Goal: Task Accomplishment & Management: Use online tool/utility

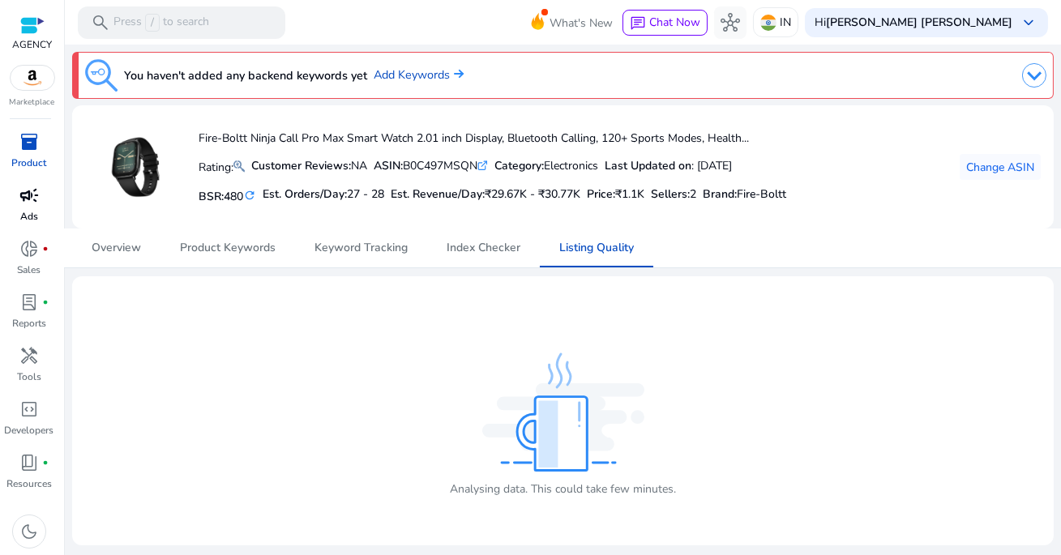
click at [27, 203] on span "campaign" at bounding box center [28, 195] width 19 height 19
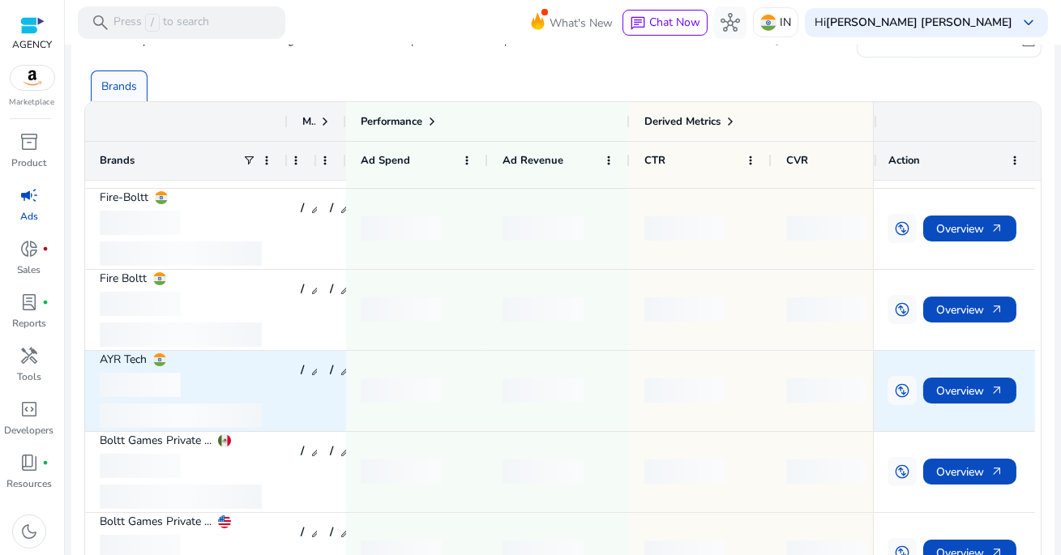
scroll to position [135, 0]
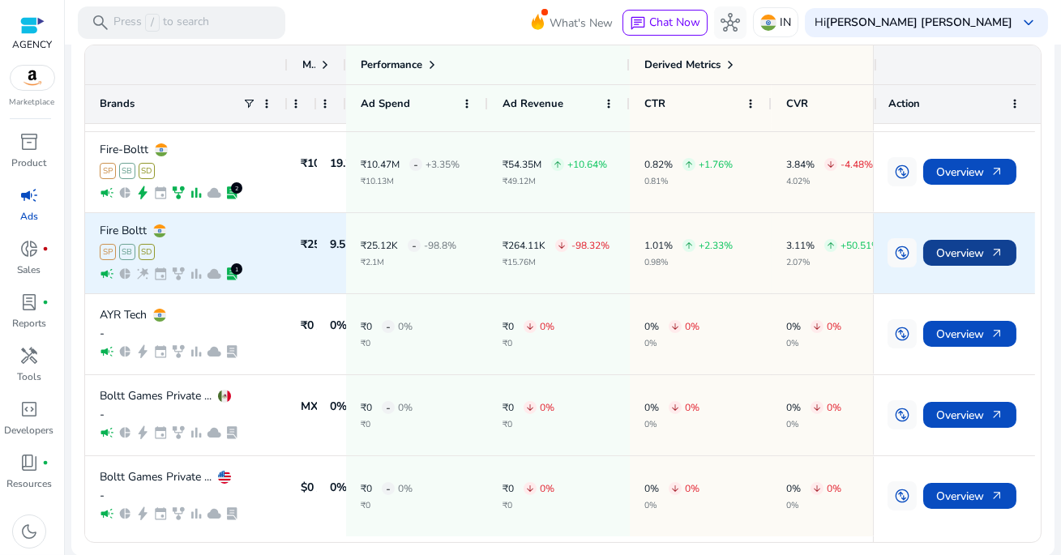
click at [951, 255] on span "Overview arrow_outward" at bounding box center [969, 253] width 67 height 33
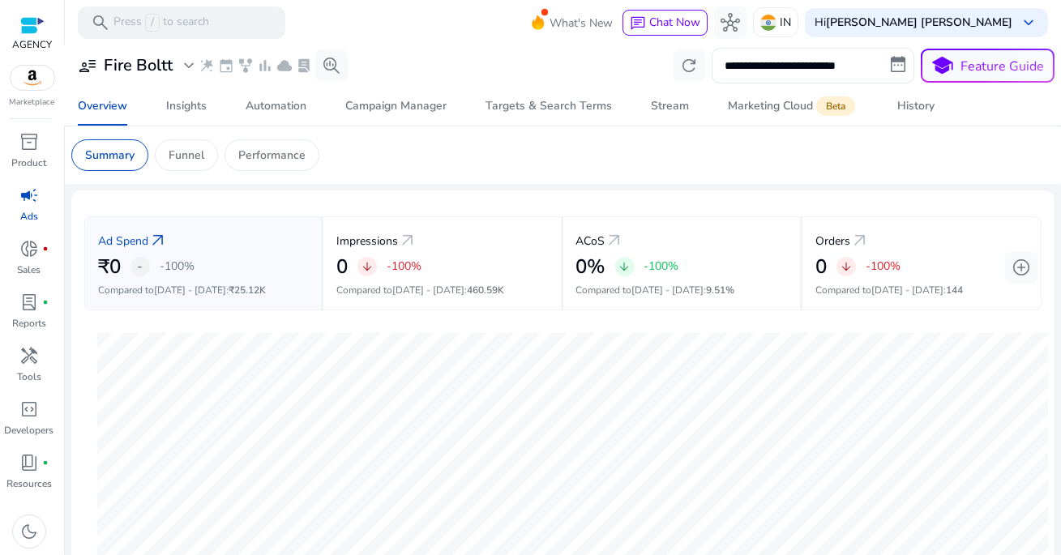
click at [28, 199] on span "campaign" at bounding box center [28, 195] width 19 height 19
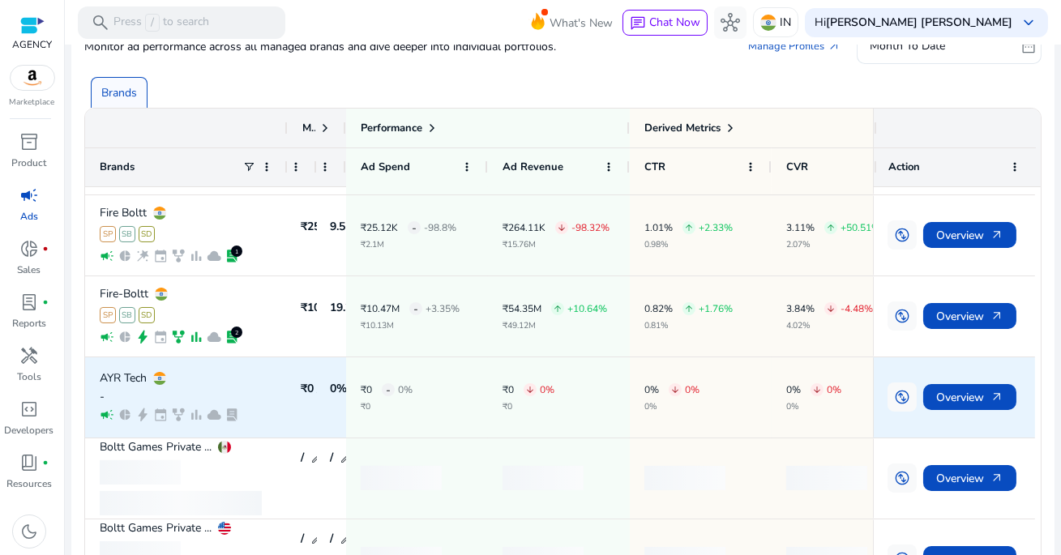
scroll to position [135, 0]
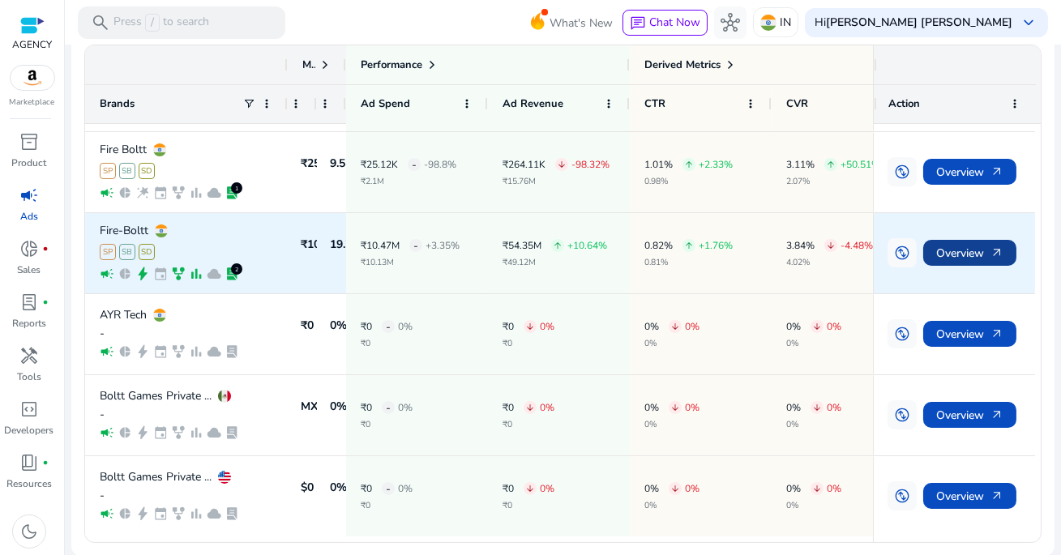
click at [958, 246] on span "Overview arrow_outward" at bounding box center [969, 253] width 67 height 33
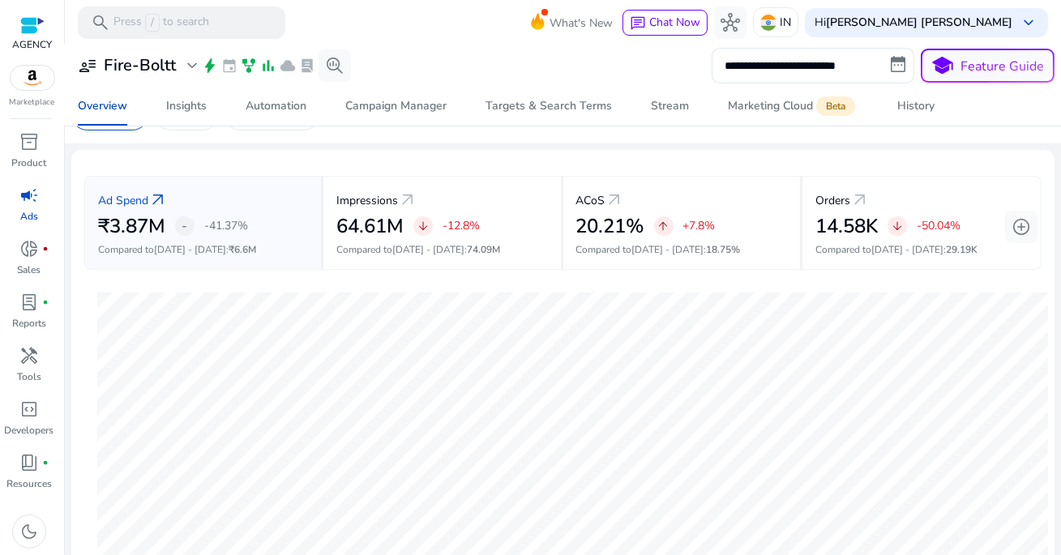
scroll to position [35, 0]
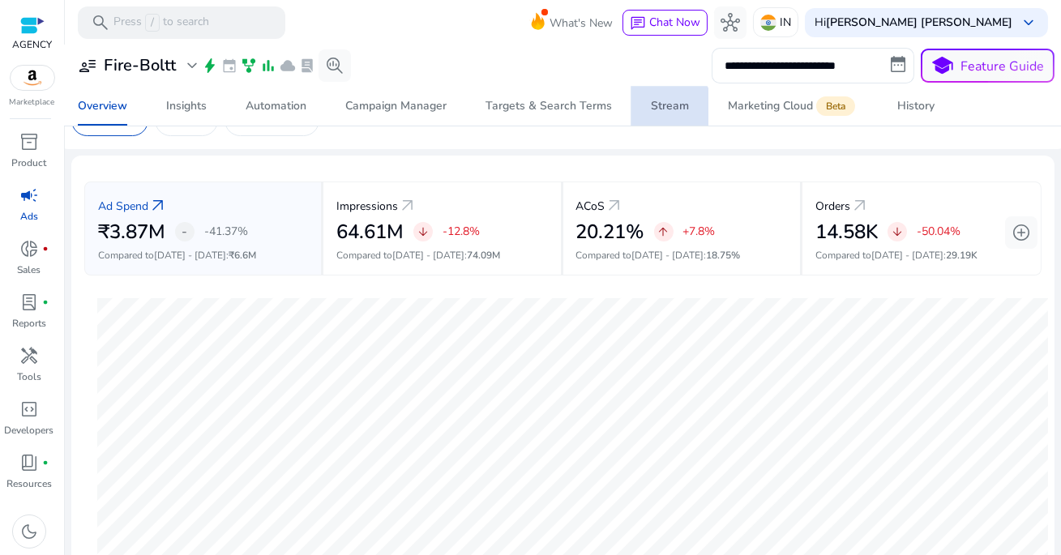
click at [666, 107] on div "Stream" at bounding box center [670, 106] width 38 height 11
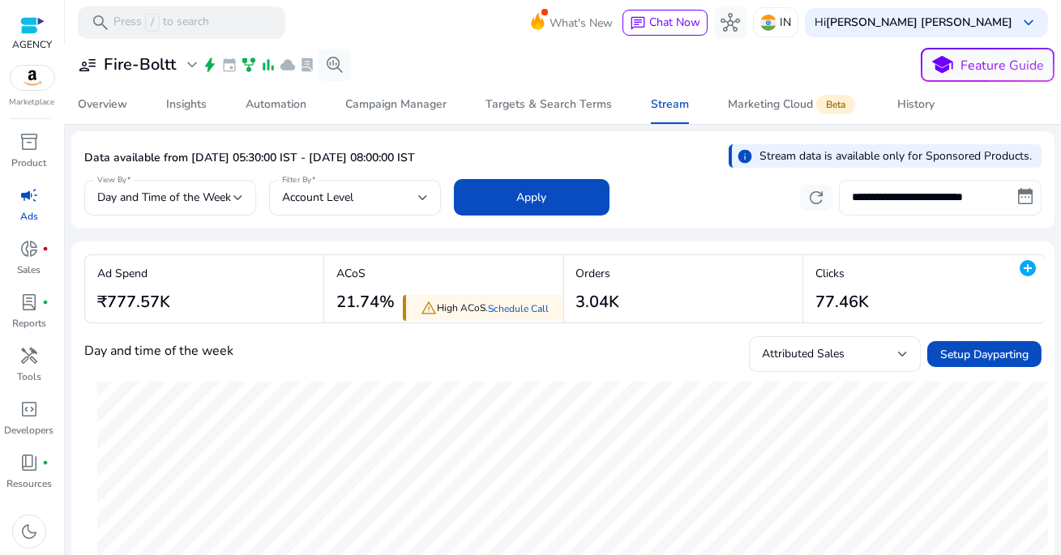
click at [913, 202] on input "**********" at bounding box center [940, 198] width 203 height 36
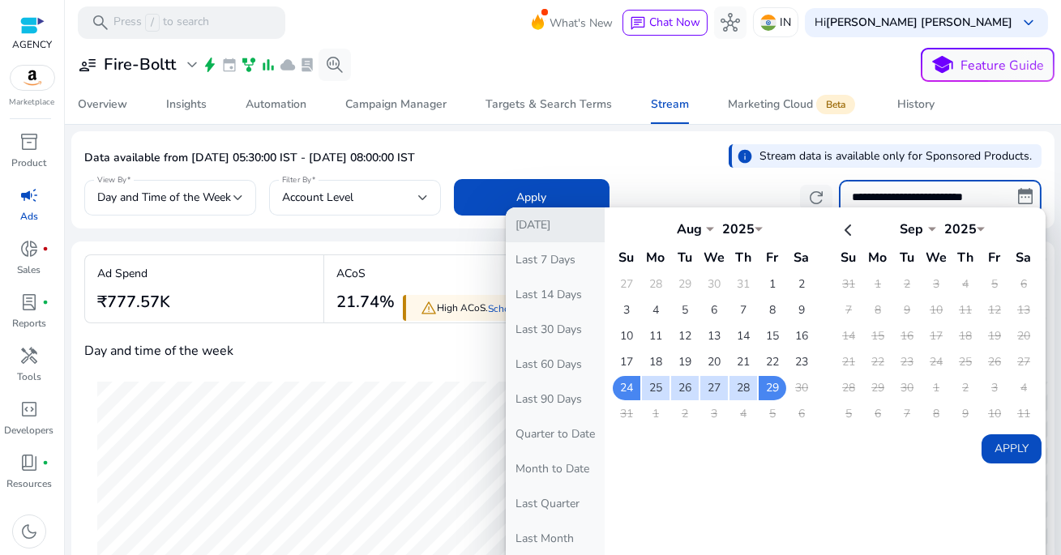
click at [582, 231] on button "[DATE]" at bounding box center [555, 225] width 99 height 35
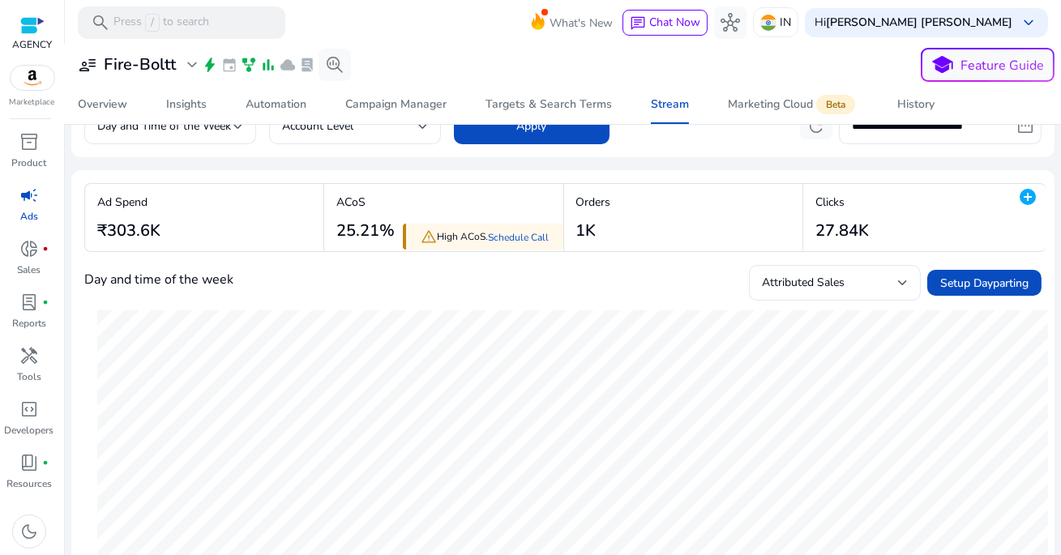
scroll to position [76, 0]
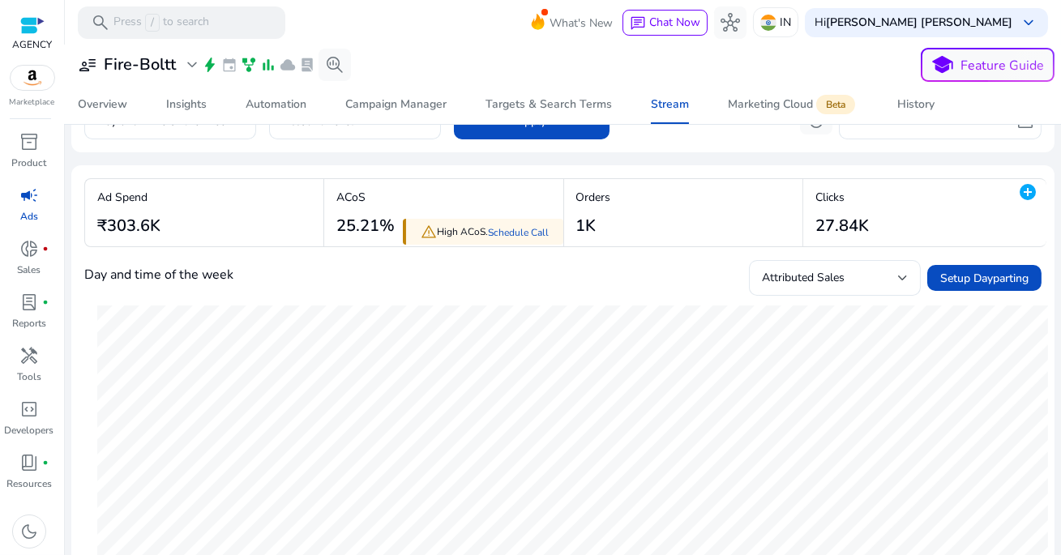
drag, startPoint x: 571, startPoint y: 230, endPoint x: 602, endPoint y: 230, distance: 31.6
click at [602, 230] on app-overview-summary-change "Orders 1K" at bounding box center [589, 212] width 43 height 59
click at [602, 230] on h3 "1K" at bounding box center [593, 225] width 35 height 19
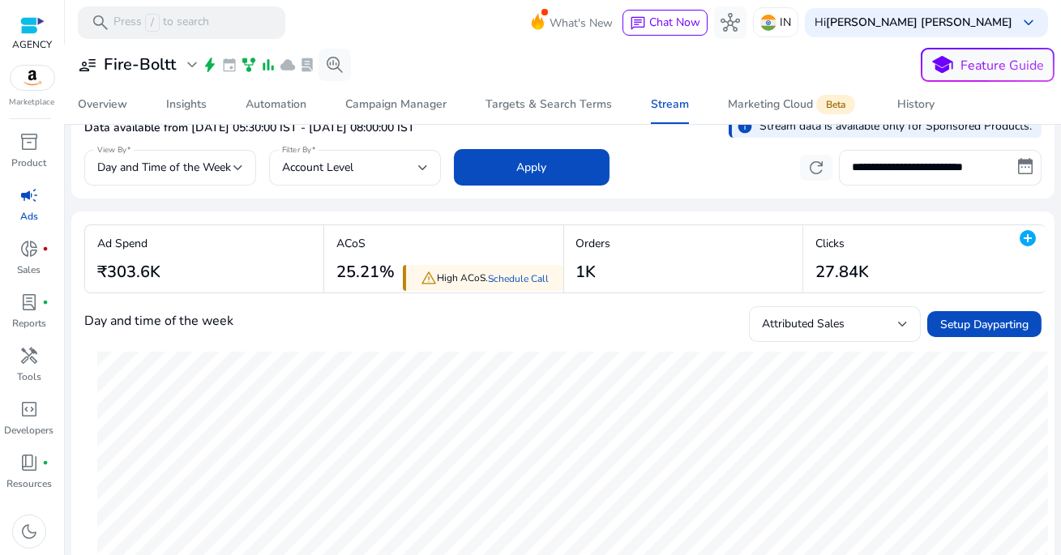
scroll to position [0, 0]
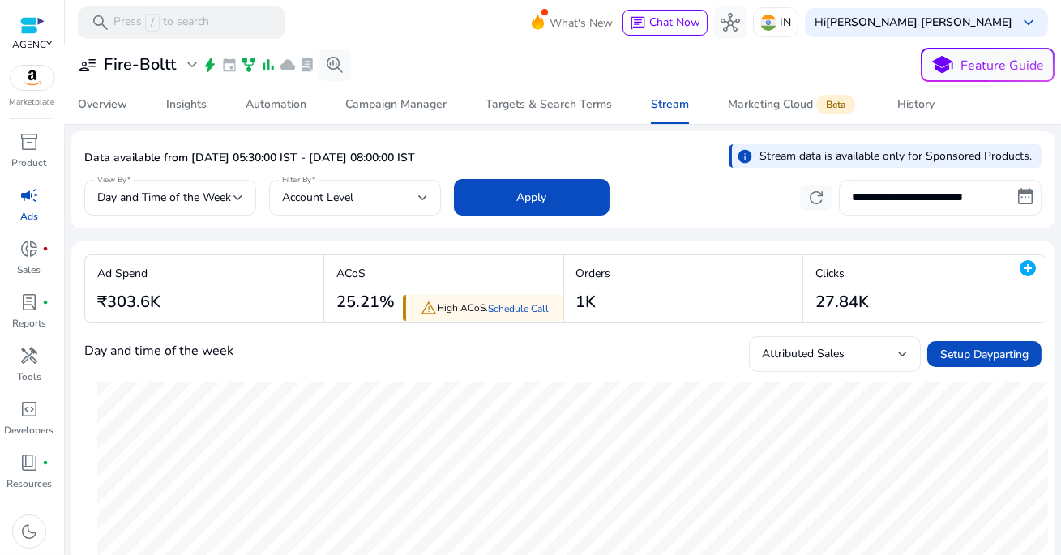
click at [932, 195] on input "**********" at bounding box center [940, 198] width 203 height 36
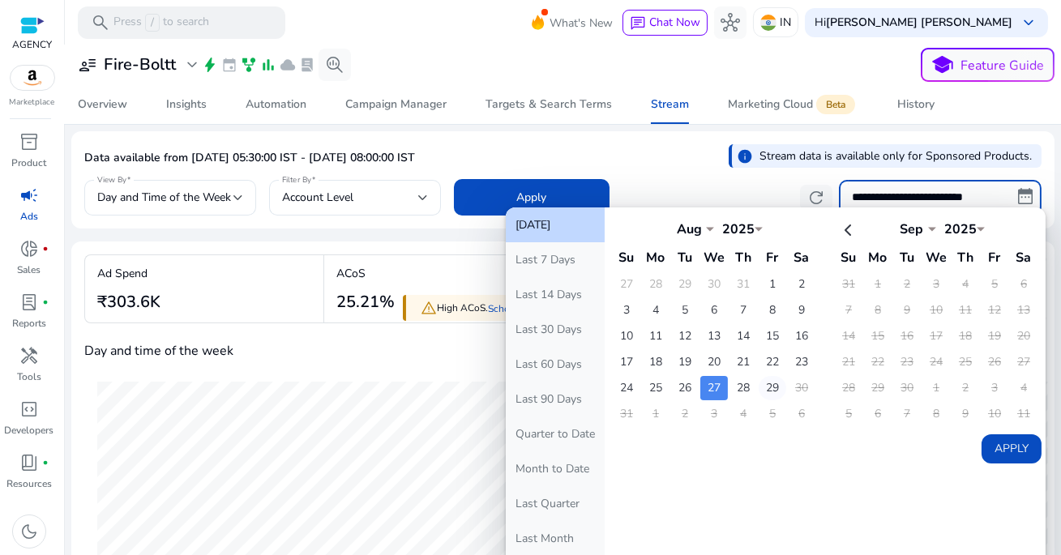
click at [768, 385] on td "29" at bounding box center [773, 388] width 28 height 24
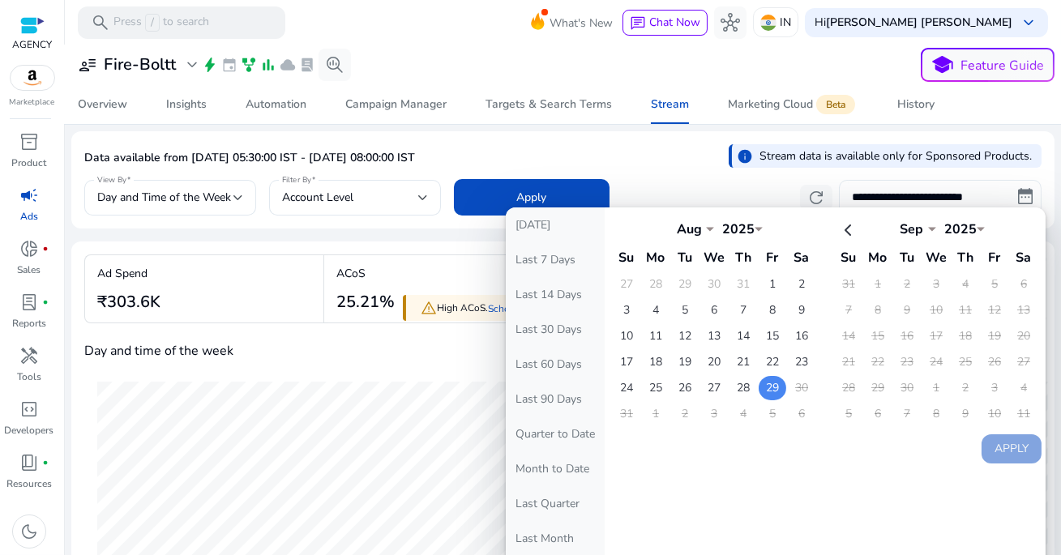
click at [764, 383] on td "29" at bounding box center [773, 388] width 28 height 24
click at [999, 444] on button "Apply" at bounding box center [1012, 449] width 60 height 29
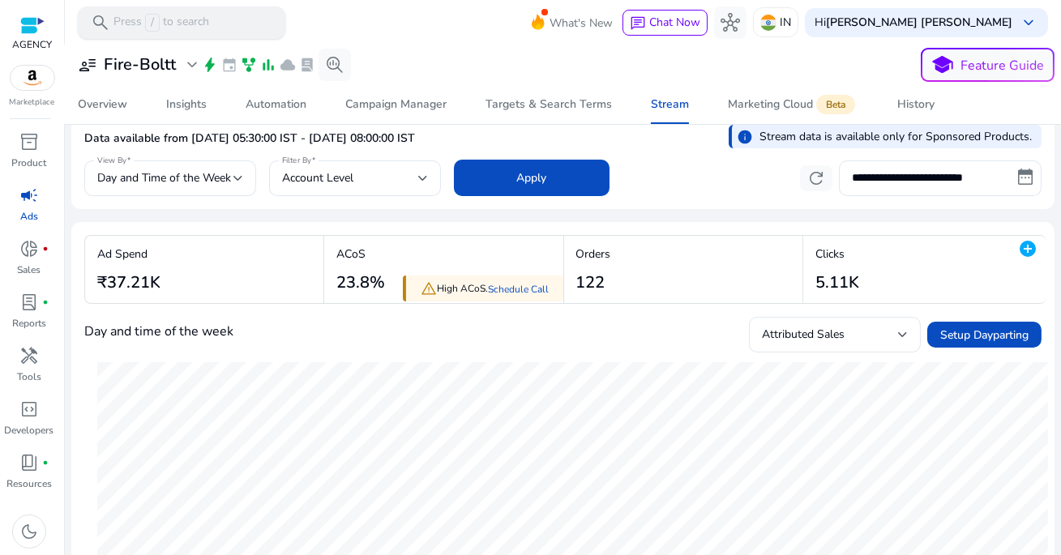
scroll to position [18, 0]
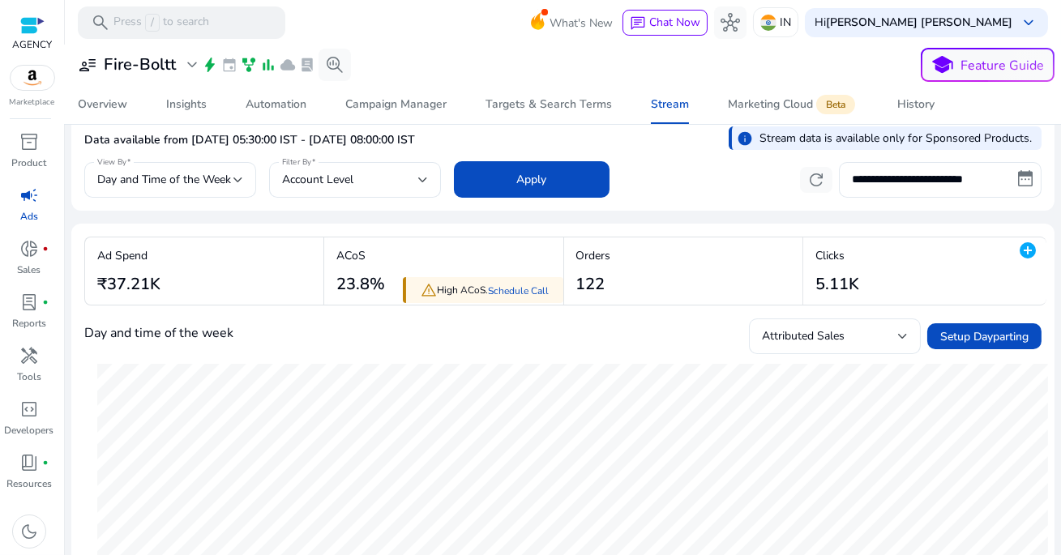
click at [257, 138] on p "Data available from [DATE] 05:30:00 IST - [DATE] 08:00:00 IST" at bounding box center [249, 140] width 331 height 16
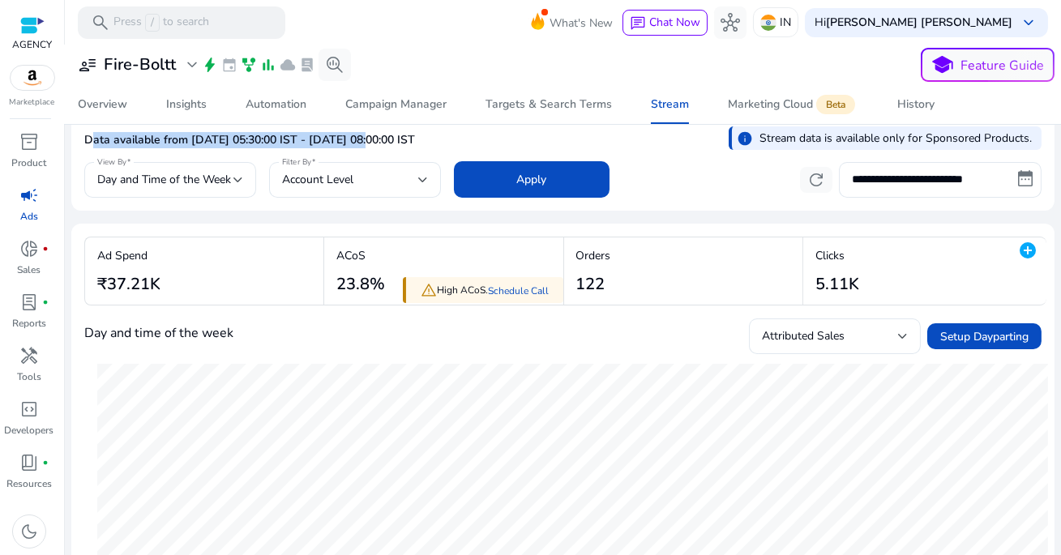
drag, startPoint x: 86, startPoint y: 141, endPoint x: 365, endPoint y: 146, distance: 279.0
click at [365, 146] on p "Data available from [DATE] 05:30:00 IST - [DATE] 08:00:00 IST" at bounding box center [249, 140] width 331 height 16
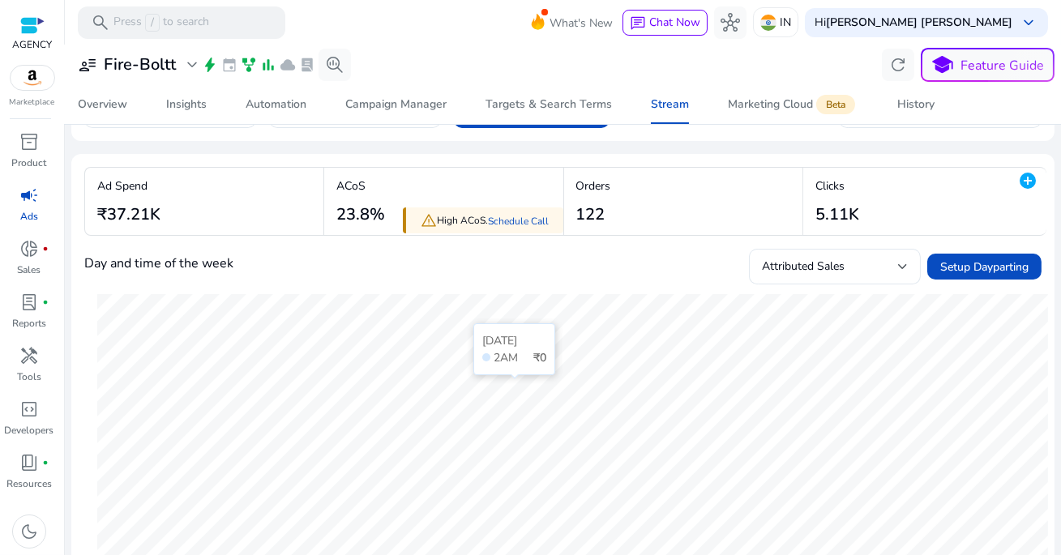
scroll to position [0, 0]
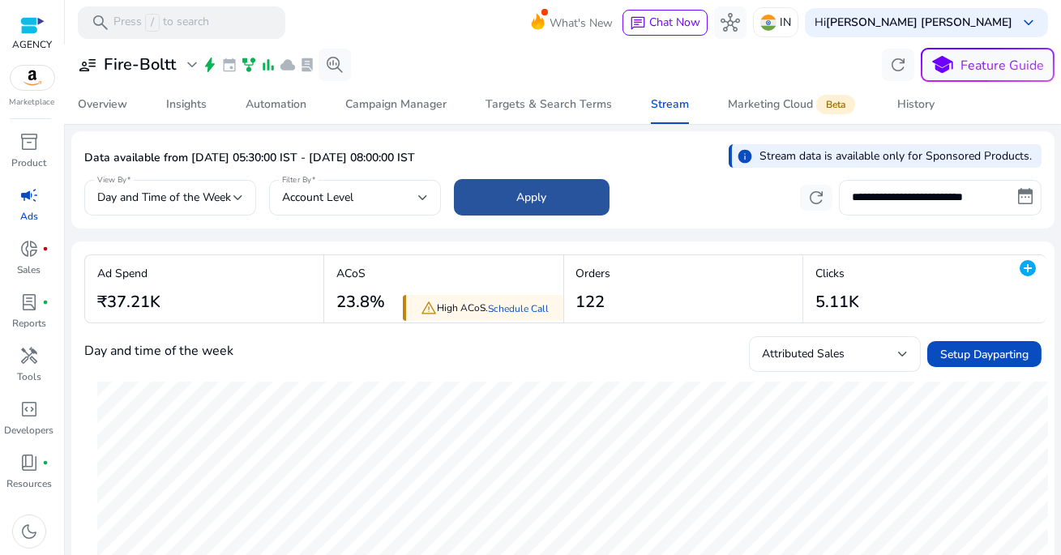
click at [541, 195] on span "Apply" at bounding box center [532, 197] width 30 height 17
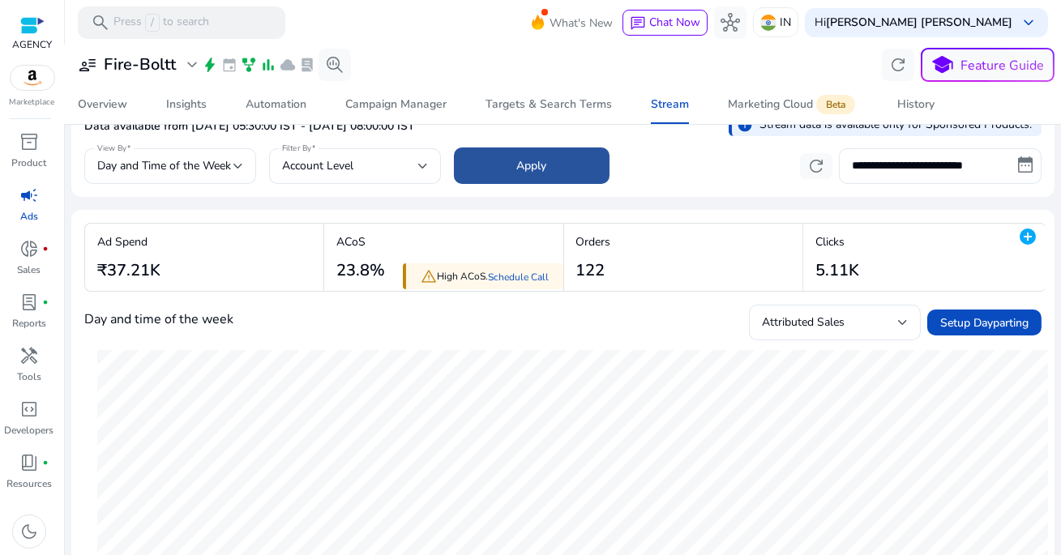
click at [580, 169] on span at bounding box center [532, 166] width 156 height 39
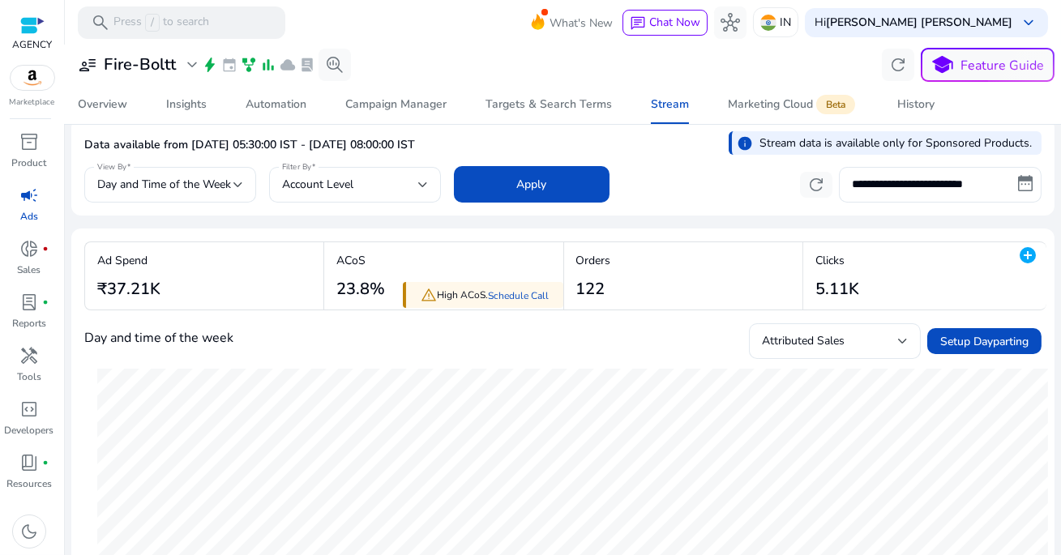
scroll to position [0, 0]
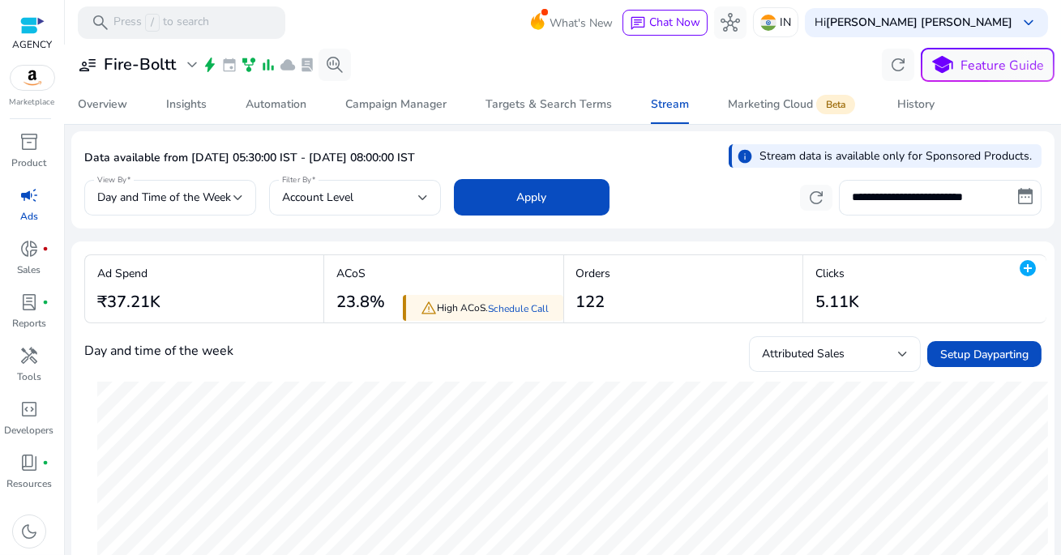
click at [659, 155] on div "Data available from [DATE] 05:30:00 IST - [DATE] 08:00:00 IST info Stream data …" at bounding box center [563, 160] width 958 height 32
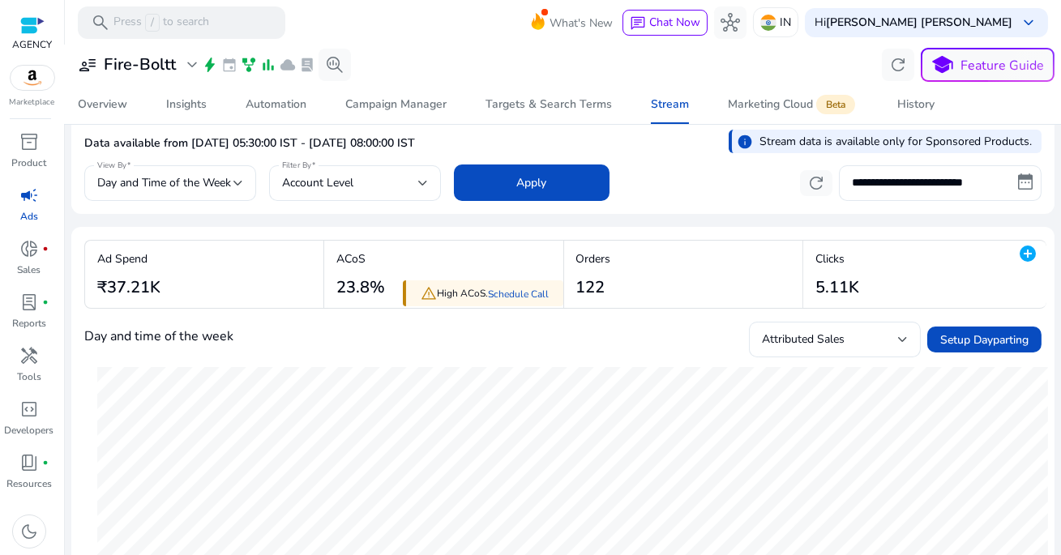
scroll to position [16, 0]
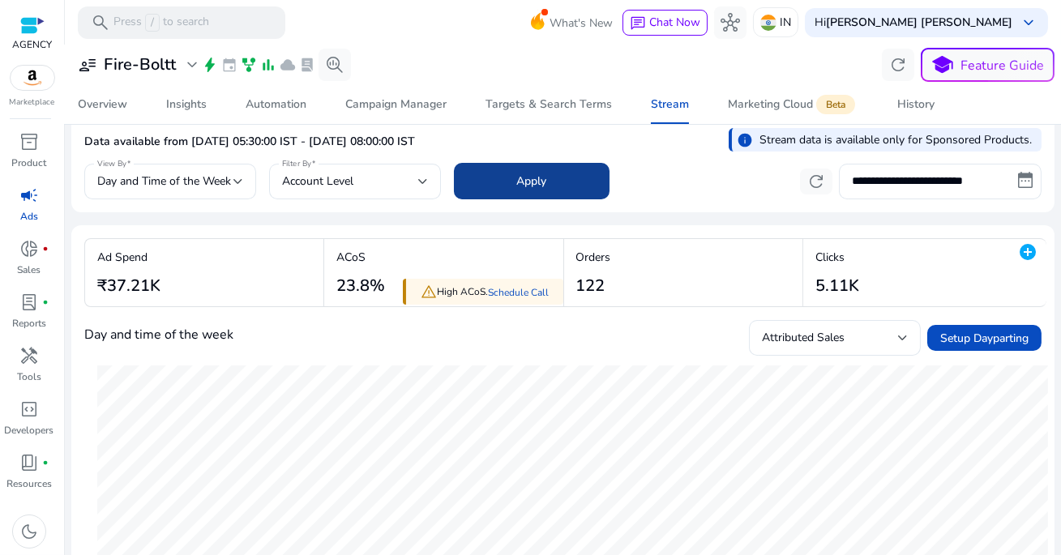
click at [581, 182] on span at bounding box center [532, 181] width 156 height 39
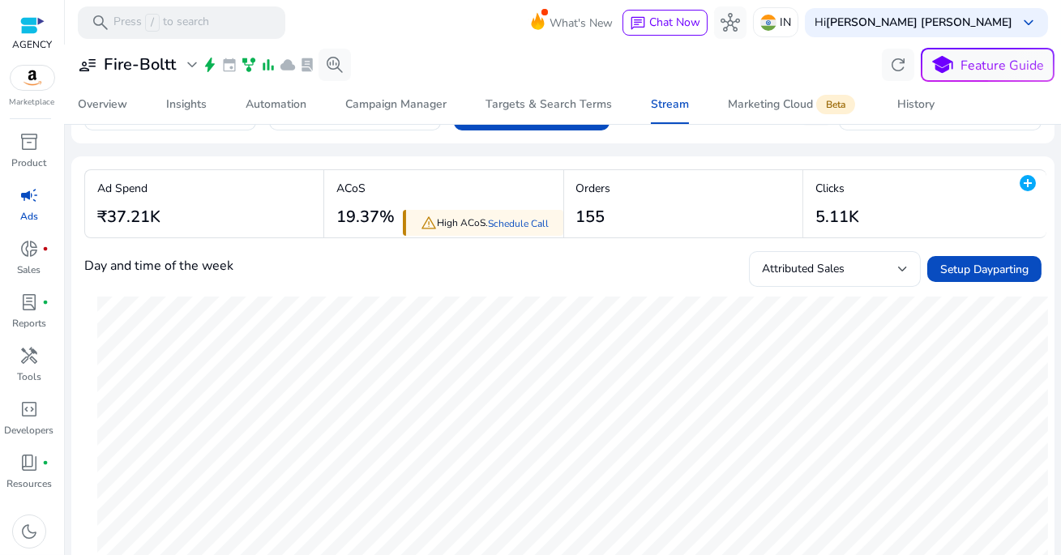
scroll to position [88, 0]
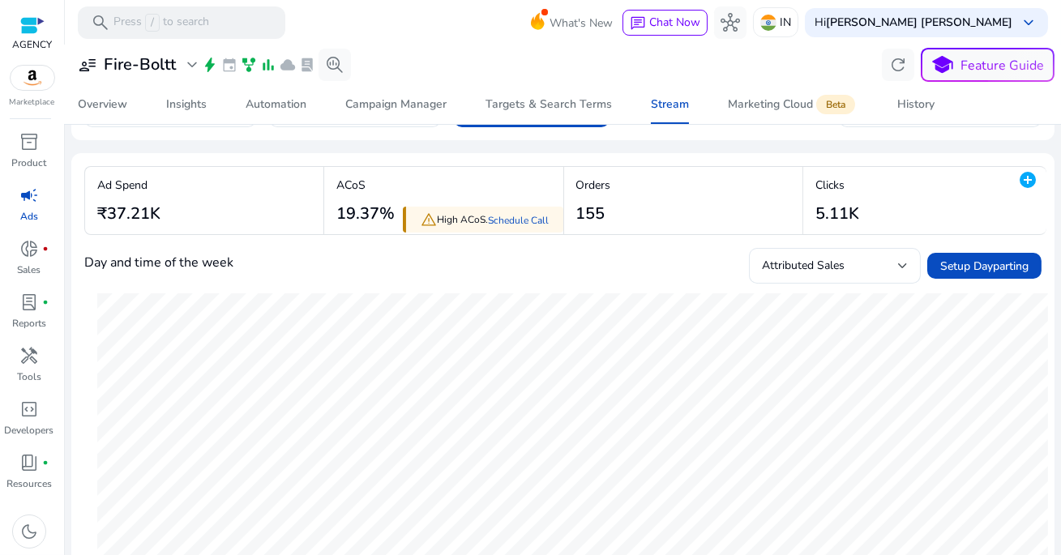
click at [519, 45] on div at bounding box center [563, 46] width 996 height 3
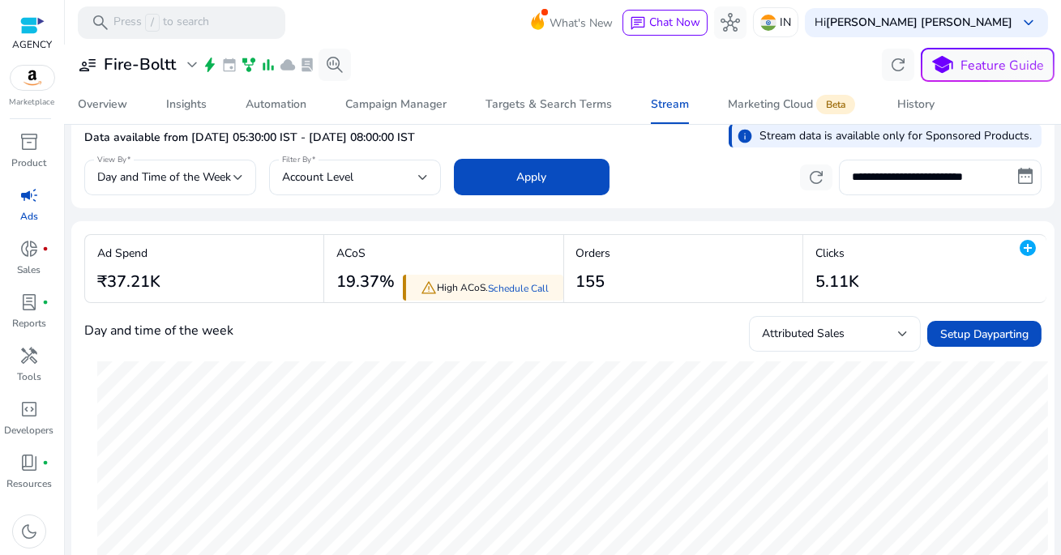
scroll to position [16, 0]
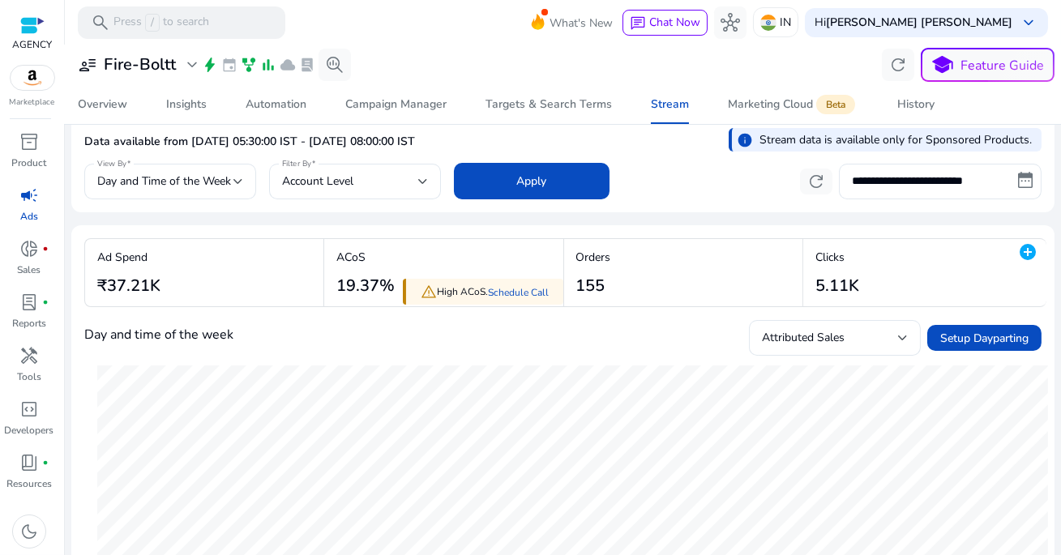
click at [517, 47] on div at bounding box center [563, 46] width 996 height 3
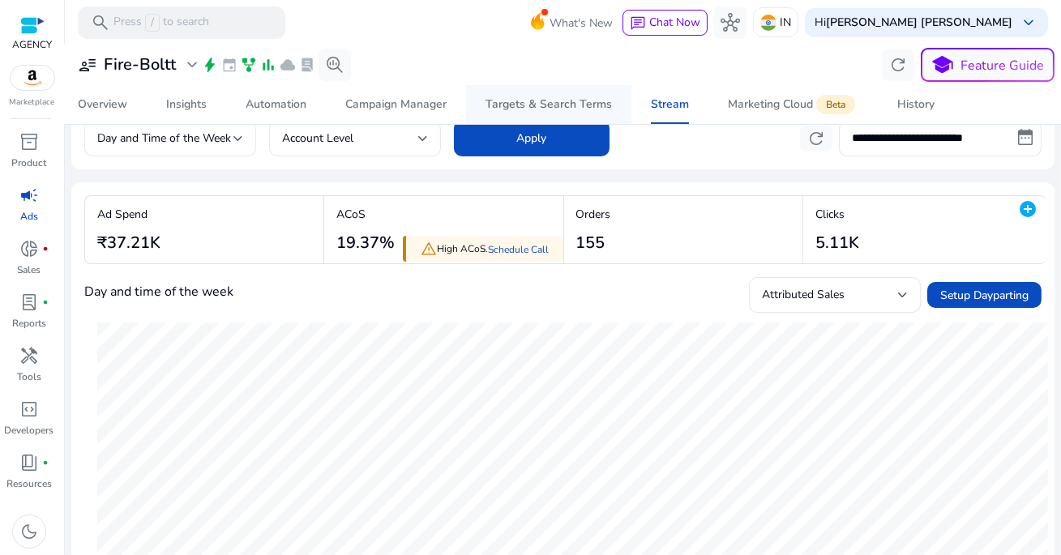
scroll to position [58, 0]
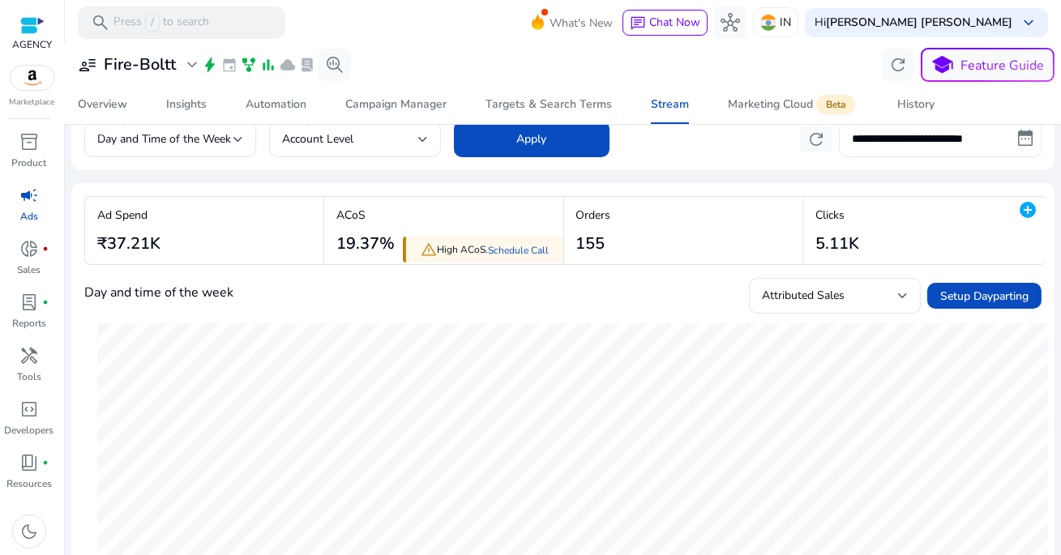
click at [902, 138] on input "**********" at bounding box center [940, 140] width 203 height 36
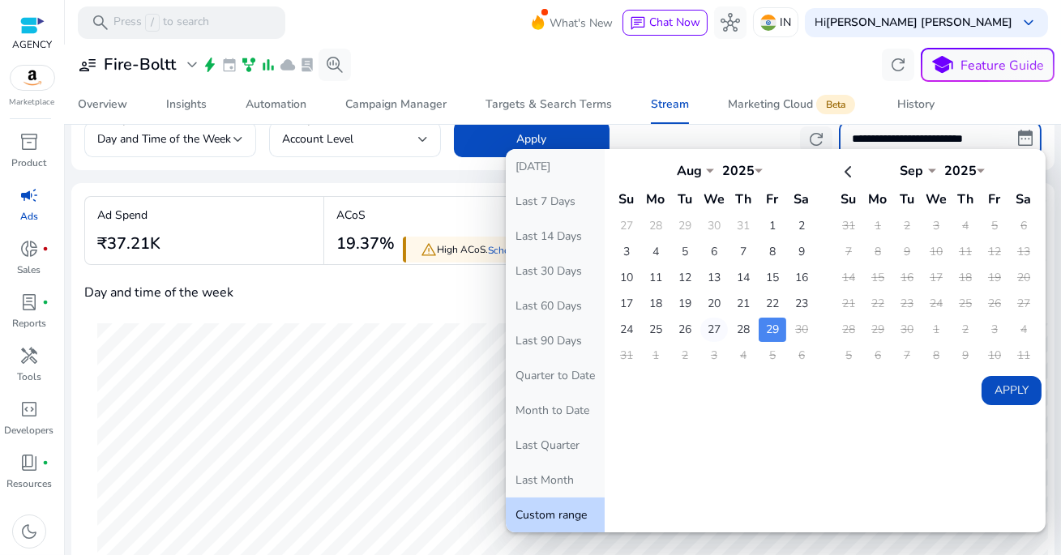
click at [708, 326] on td "27" at bounding box center [715, 330] width 28 height 24
click at [764, 324] on td "29" at bounding box center [773, 330] width 28 height 24
click at [982, 383] on button "Apply" at bounding box center [1012, 390] width 60 height 29
type input "**********"
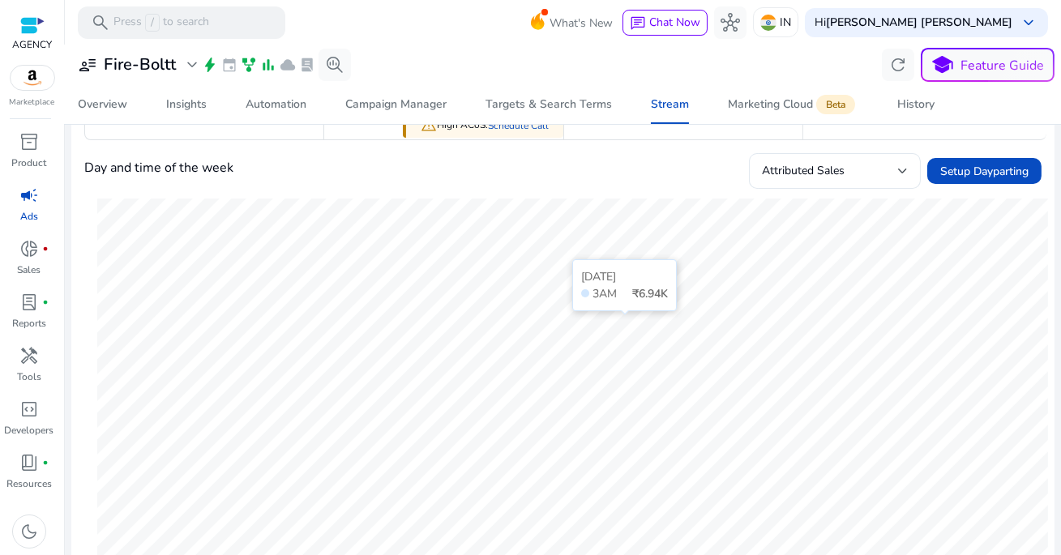
scroll to position [8, 0]
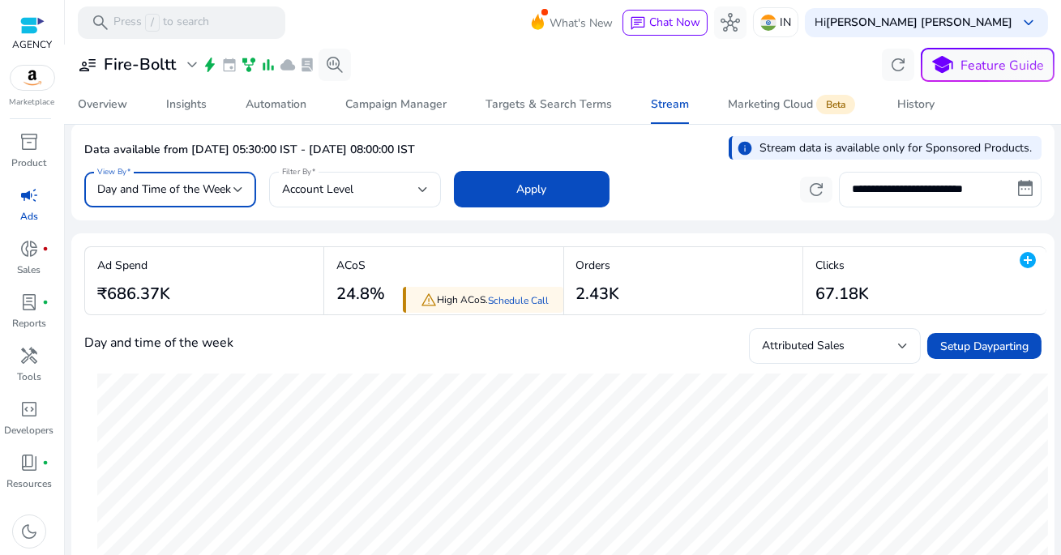
click at [178, 182] on span "Day and Time of the Week" at bounding box center [164, 189] width 134 height 15
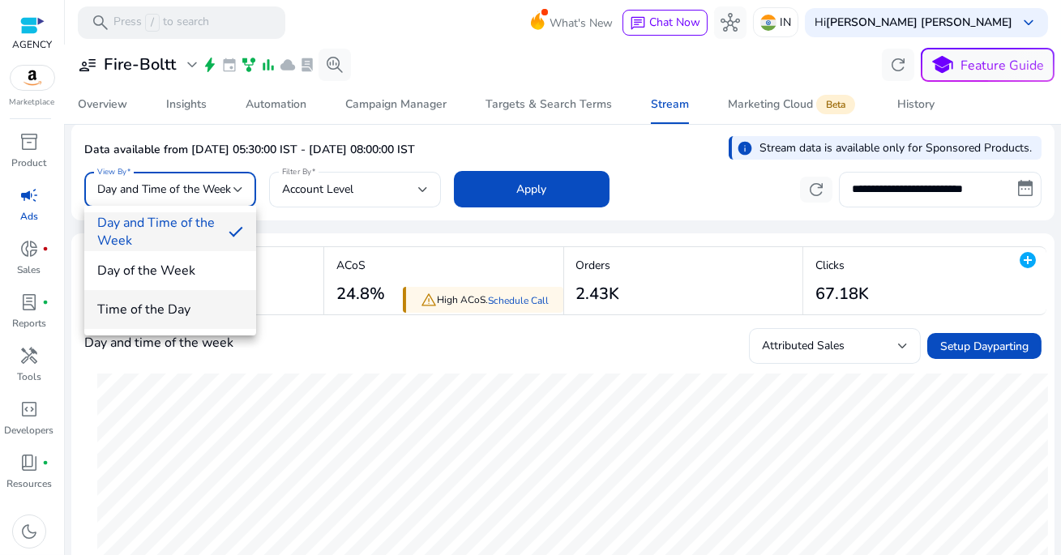
click at [165, 305] on span "Time of the Day" at bounding box center [170, 310] width 146 height 18
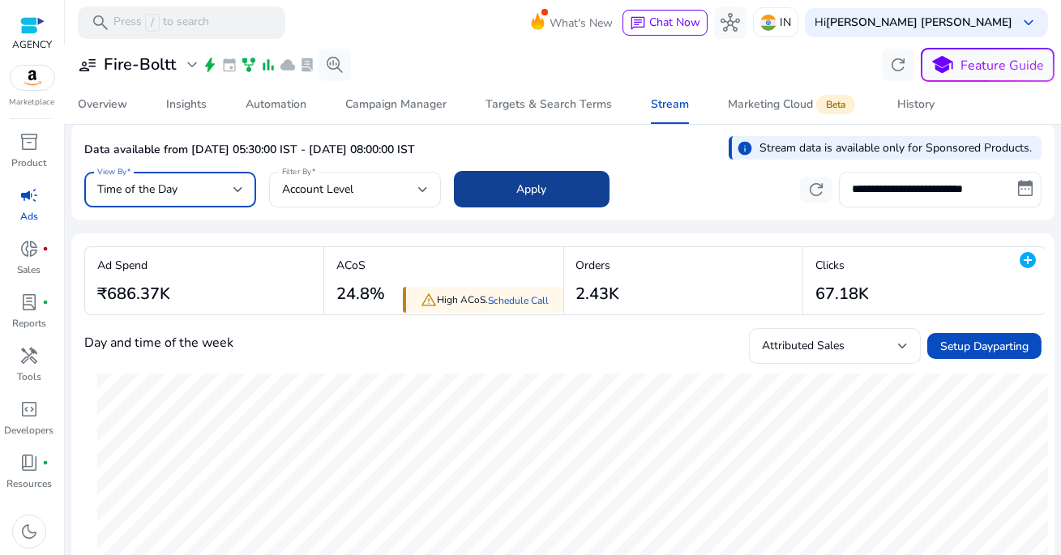
click at [520, 199] on span at bounding box center [532, 189] width 156 height 39
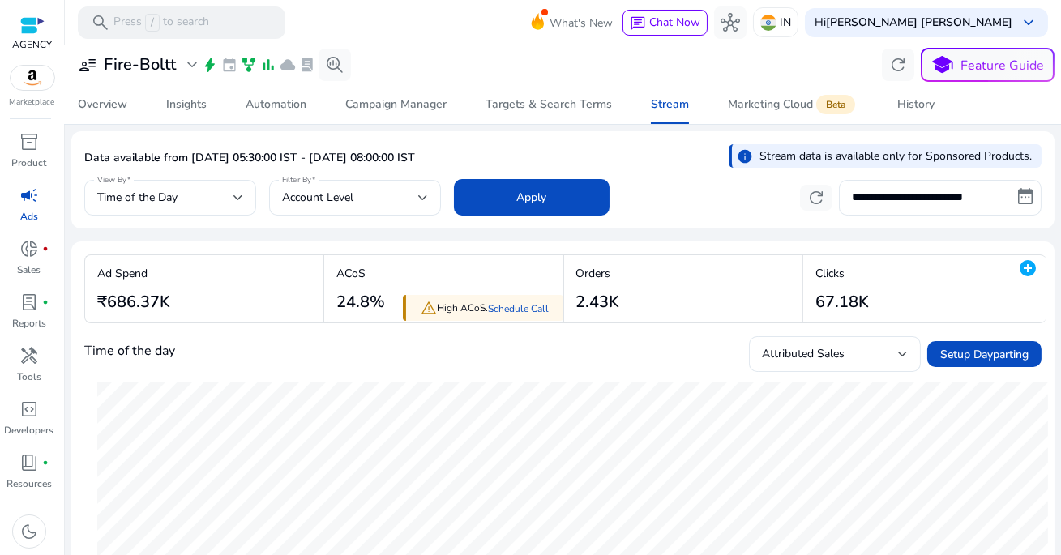
scroll to position [99, 0]
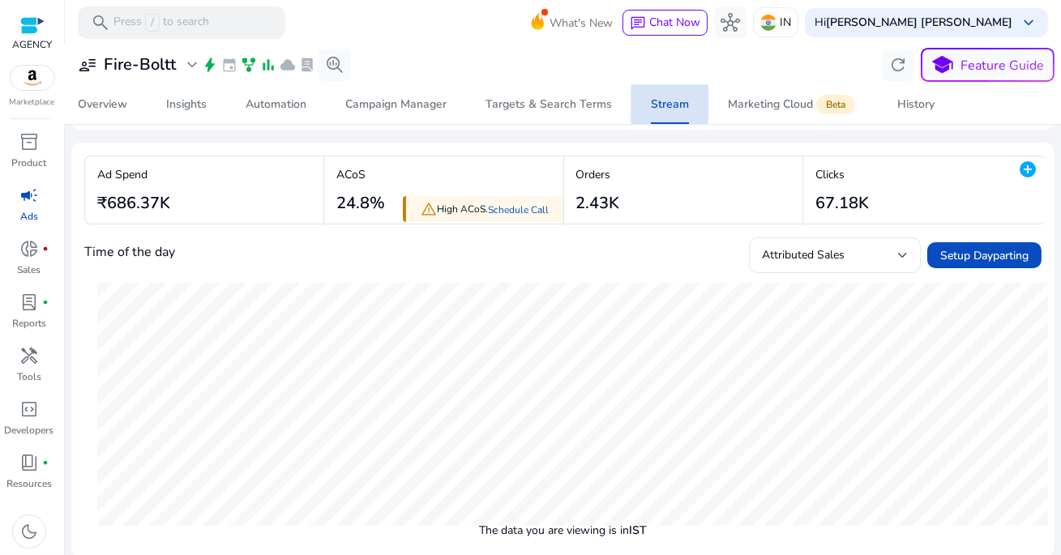
click at [659, 104] on div "Stream" at bounding box center [670, 104] width 38 height 11
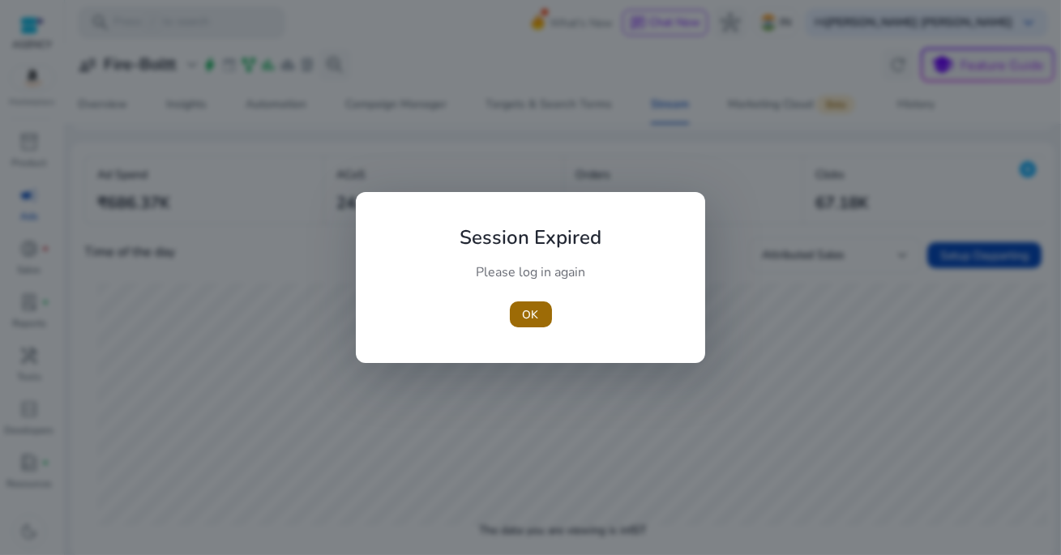
click at [525, 316] on span "OK" at bounding box center [531, 314] width 16 height 17
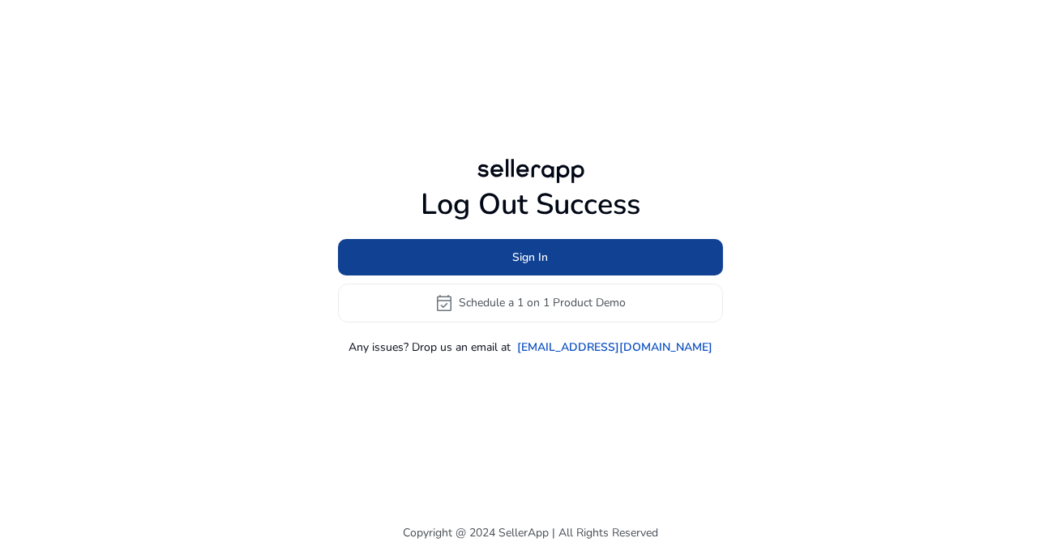
click at [593, 252] on span at bounding box center [530, 257] width 385 height 39
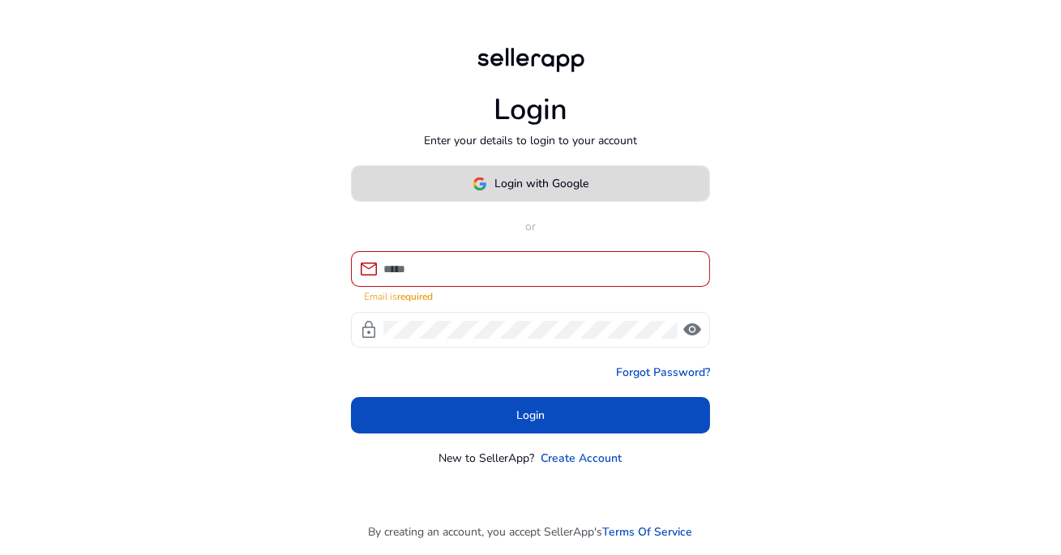
click at [541, 192] on span "Login with Google" at bounding box center [542, 183] width 94 height 17
